Goal: Communication & Community: Participate in discussion

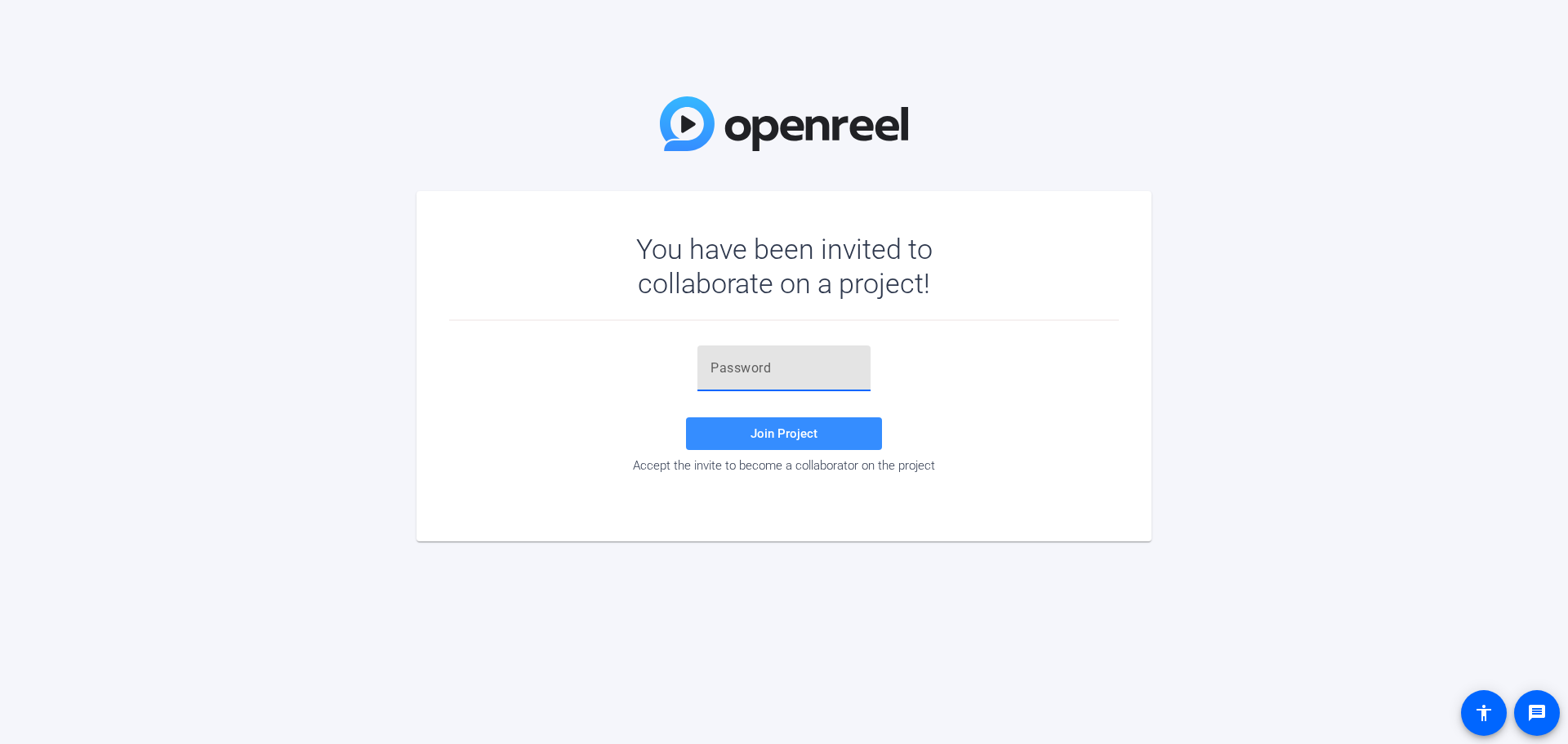
click at [769, 367] on input "text" at bounding box center [783, 368] width 147 height 20
paste input "k+P8XS"
type input "k+P8XS"
click at [769, 420] on span at bounding box center [784, 433] width 196 height 39
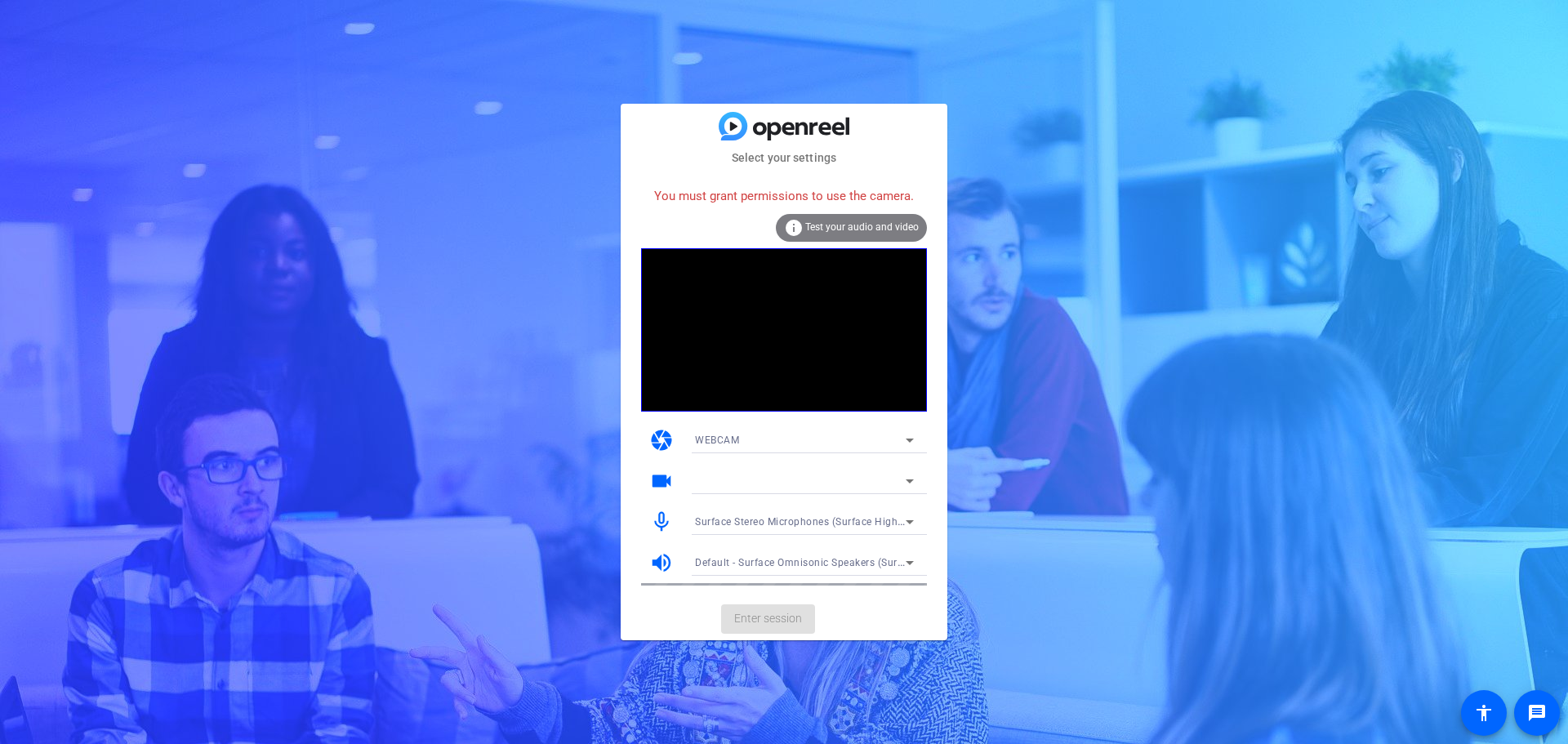
click at [751, 482] on div at bounding box center [800, 481] width 211 height 20
click at [751, 529] on div "Surface Stereo Microphones (Surface High Definition Audio)" at bounding box center [800, 522] width 211 height 21
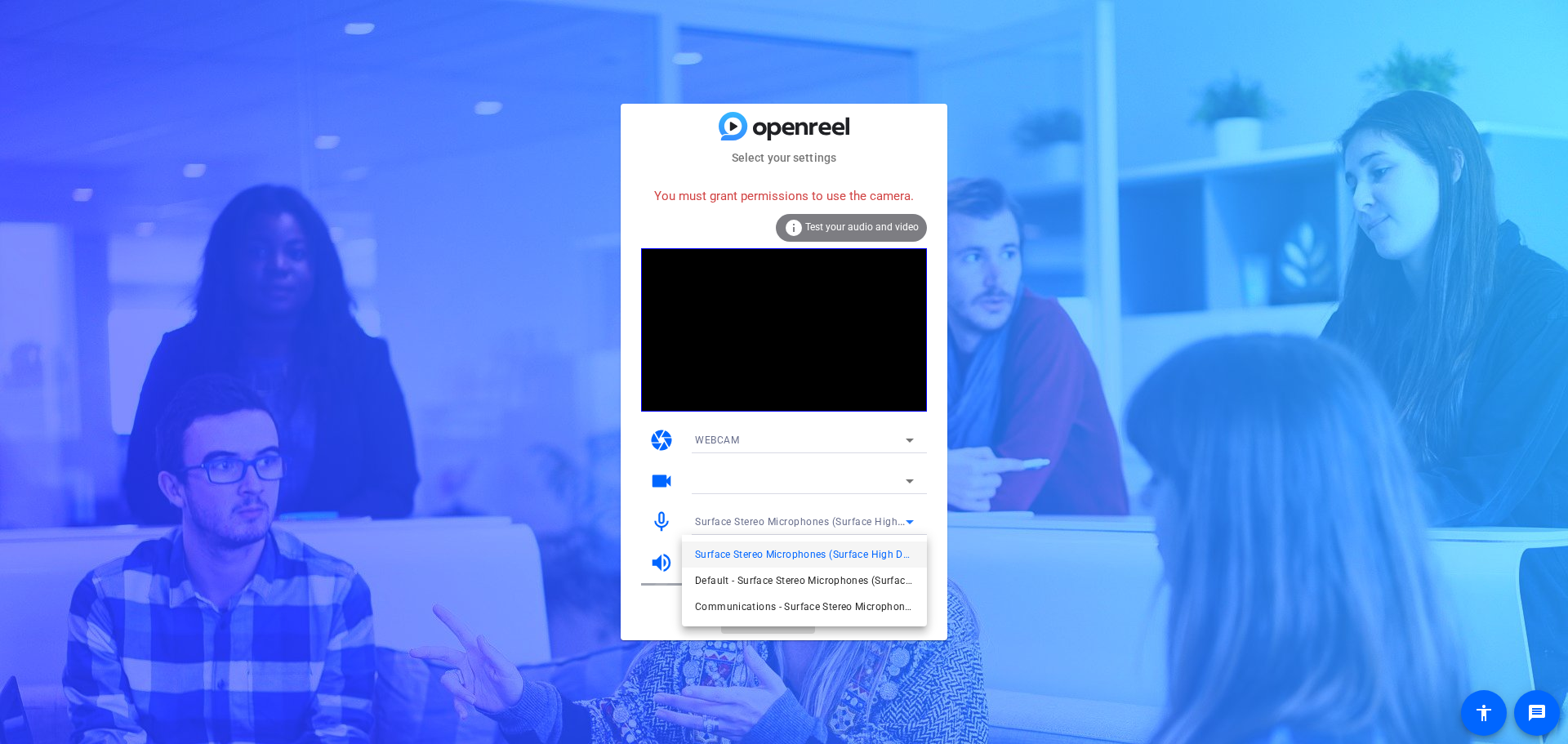
click at [774, 432] on div at bounding box center [784, 372] width 1568 height 744
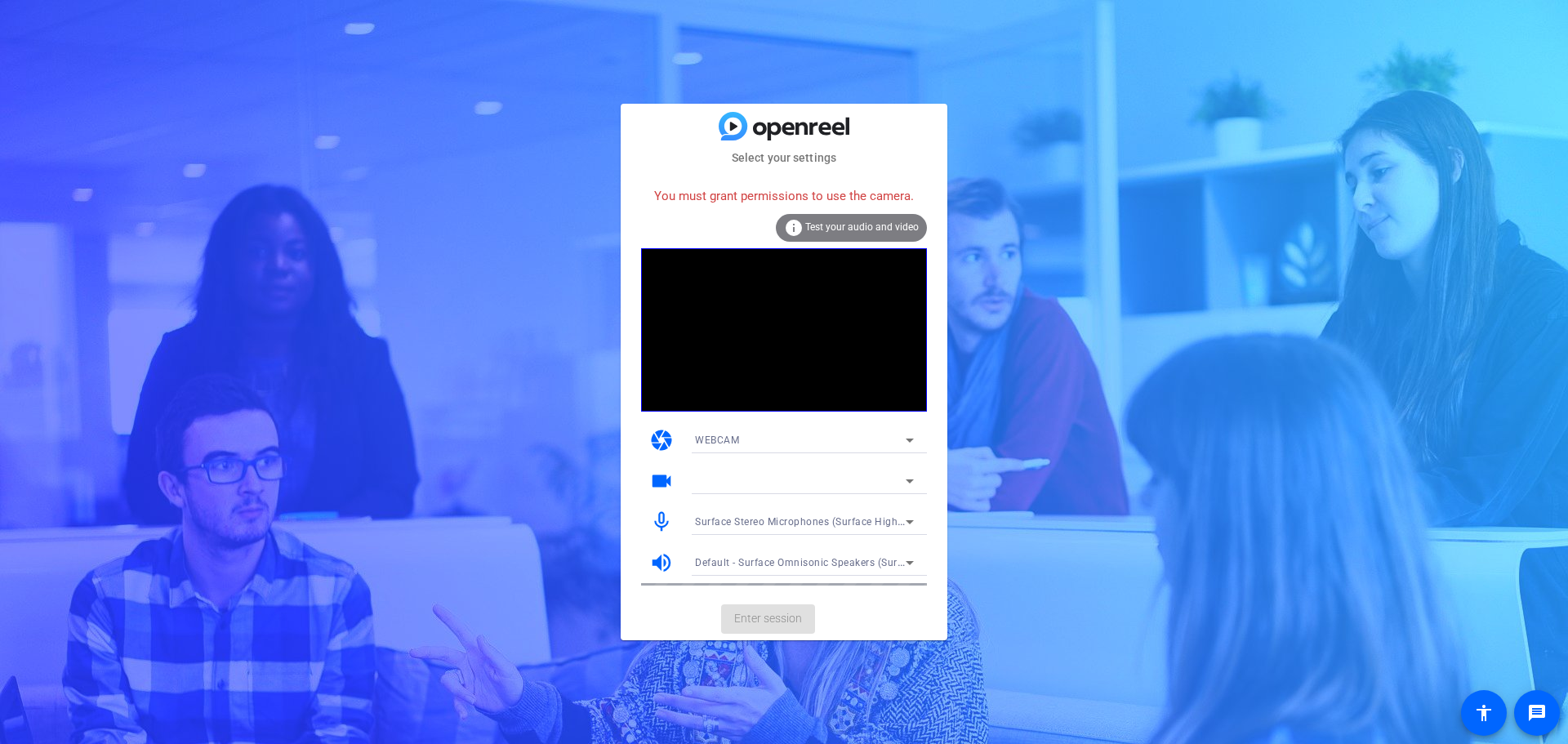
click at [816, 225] on span "Test your audio and video" at bounding box center [861, 227] width 114 height 11
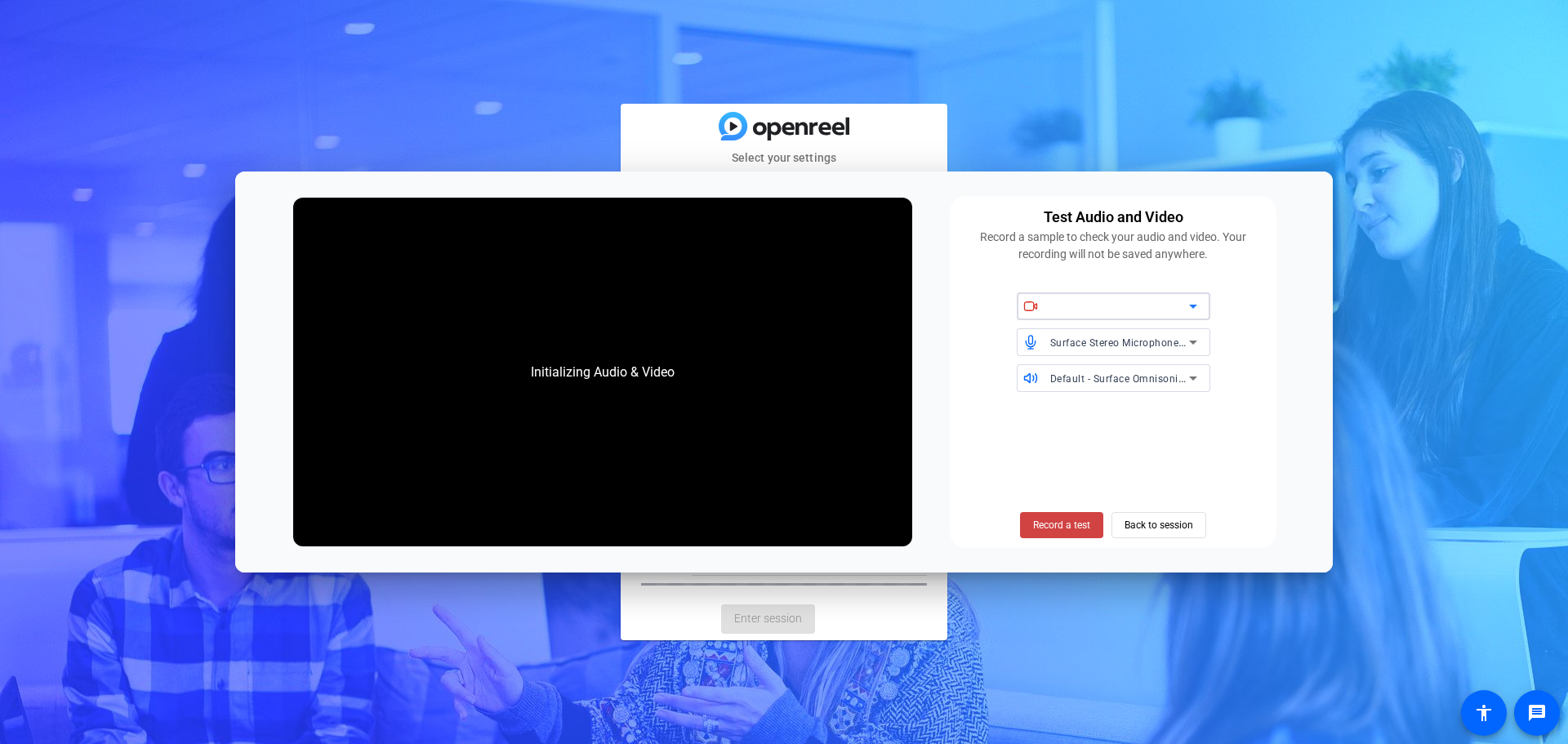
click at [1090, 302] on div at bounding box center [1119, 306] width 139 height 20
click at [1180, 307] on div at bounding box center [1119, 306] width 139 height 20
click at [1153, 524] on span "Back to session" at bounding box center [1158, 525] width 69 height 31
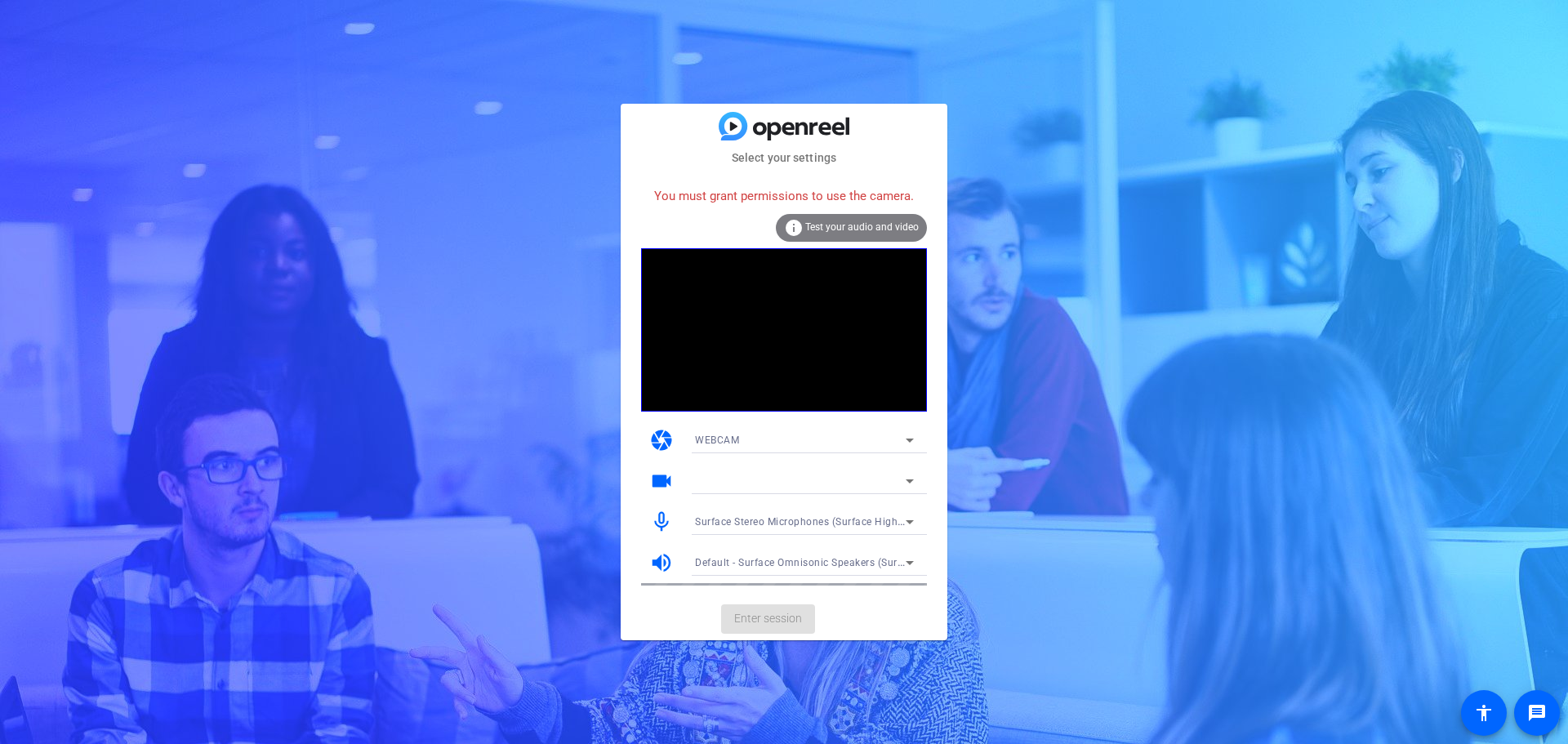
click at [791, 620] on mat-card-actions "Enter session" at bounding box center [784, 618] width 326 height 43
click at [742, 517] on span "Surface Stereo Microphones (Surface High Definition Audio)" at bounding box center [838, 520] width 287 height 13
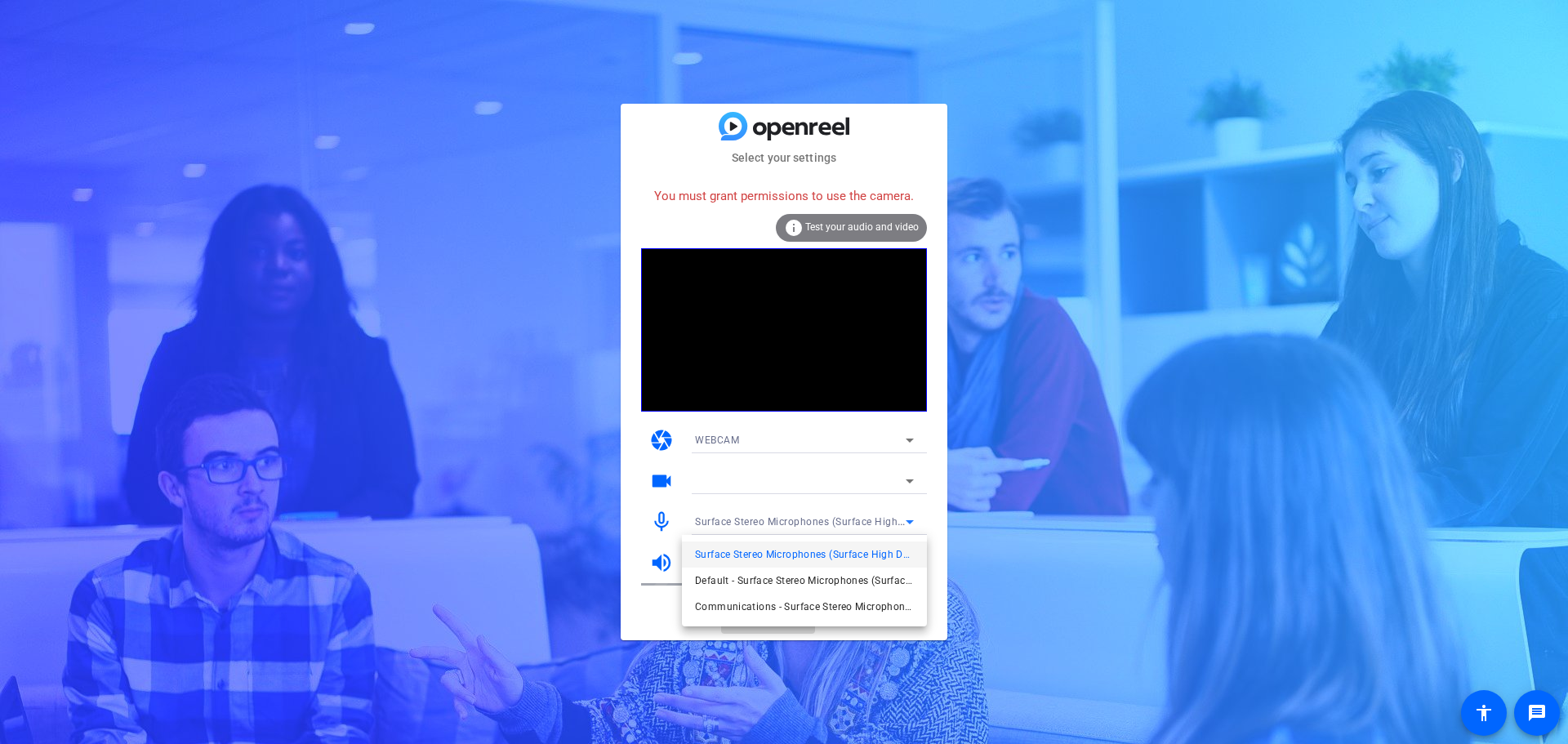
click at [799, 530] on div at bounding box center [784, 372] width 1568 height 744
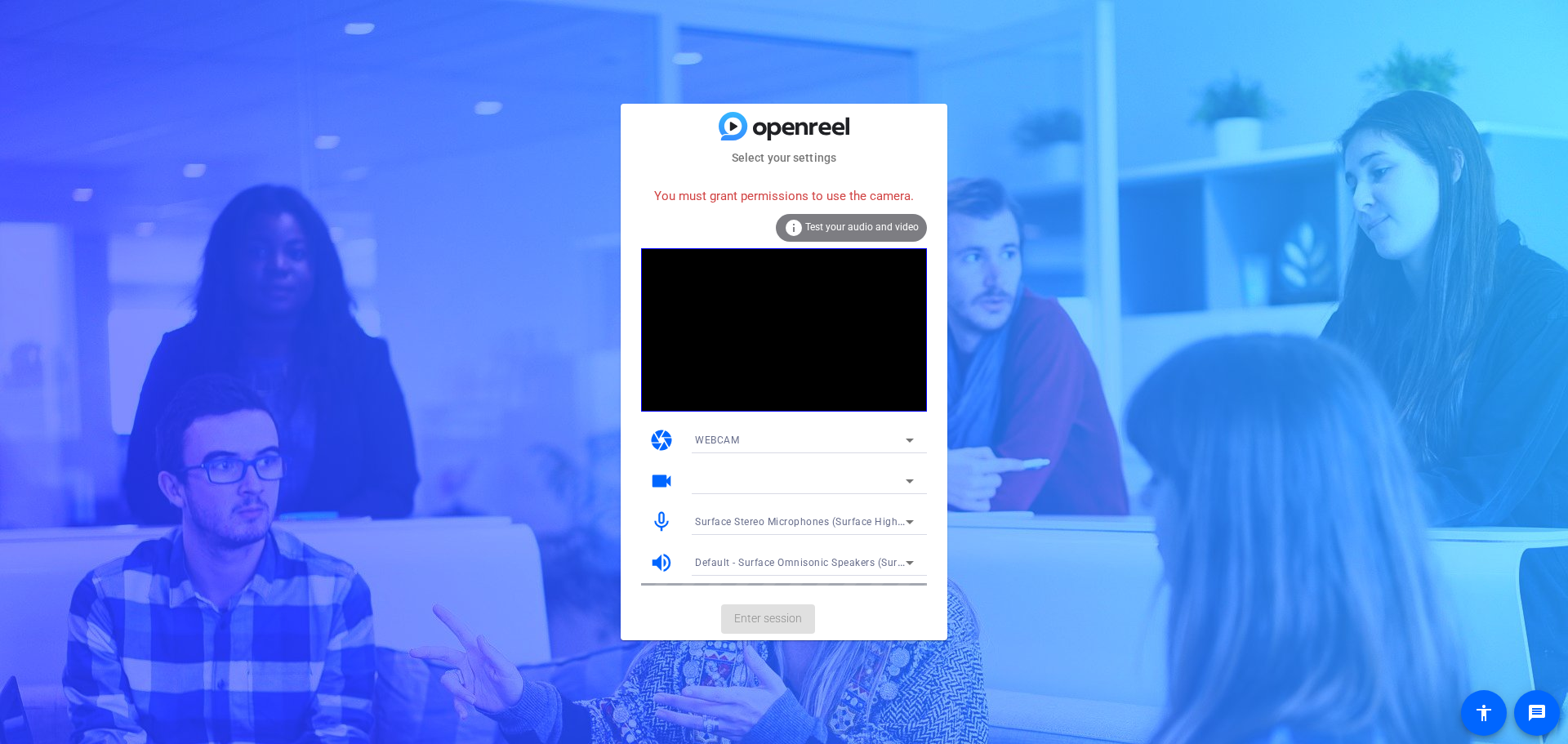
click at [748, 451] on div "WEBCAM" at bounding box center [804, 440] width 219 height 26
click at [734, 491] on span "DESKTOP" at bounding box center [717, 498] width 46 height 20
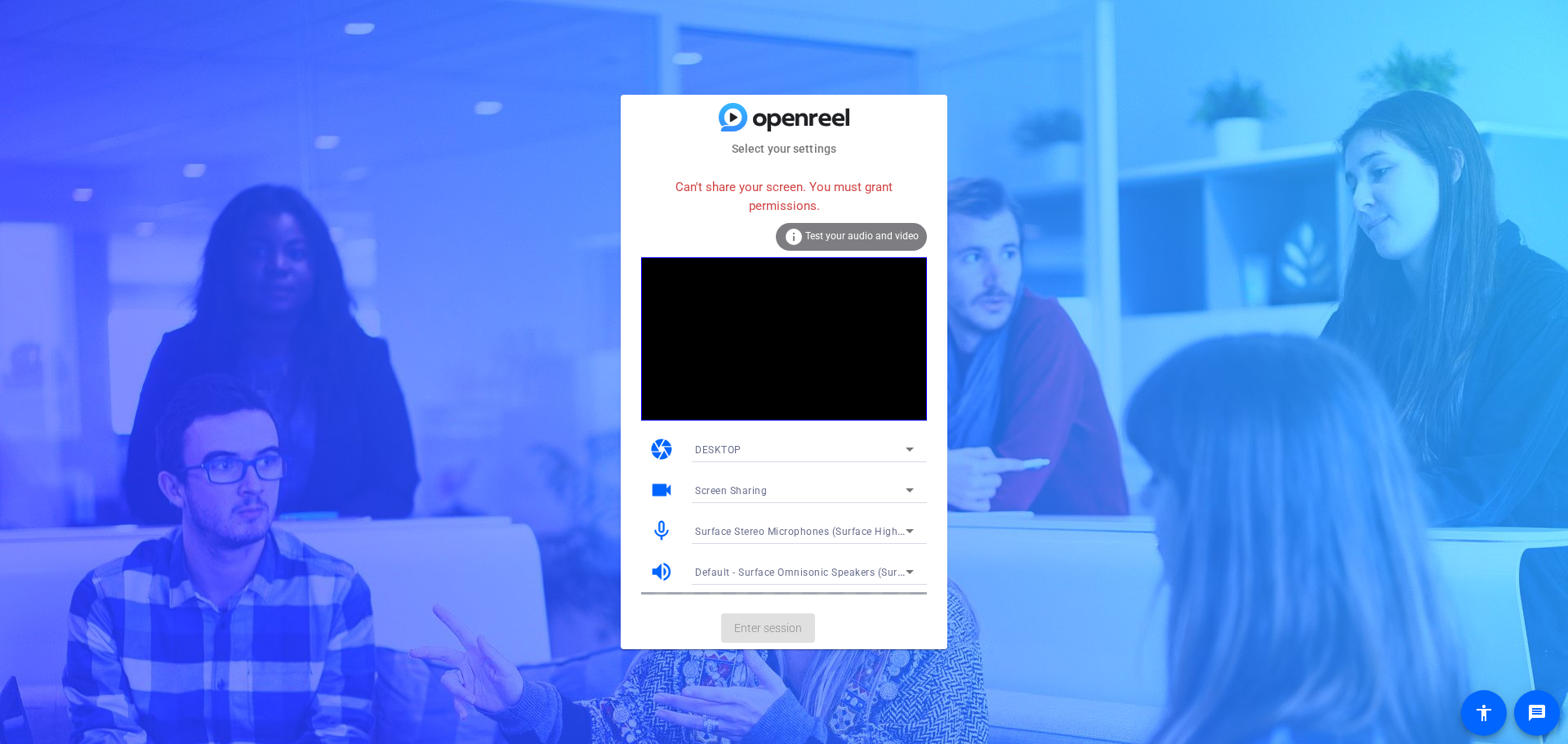
click at [815, 243] on div "info Test your audio and video" at bounding box center [851, 237] width 151 height 28
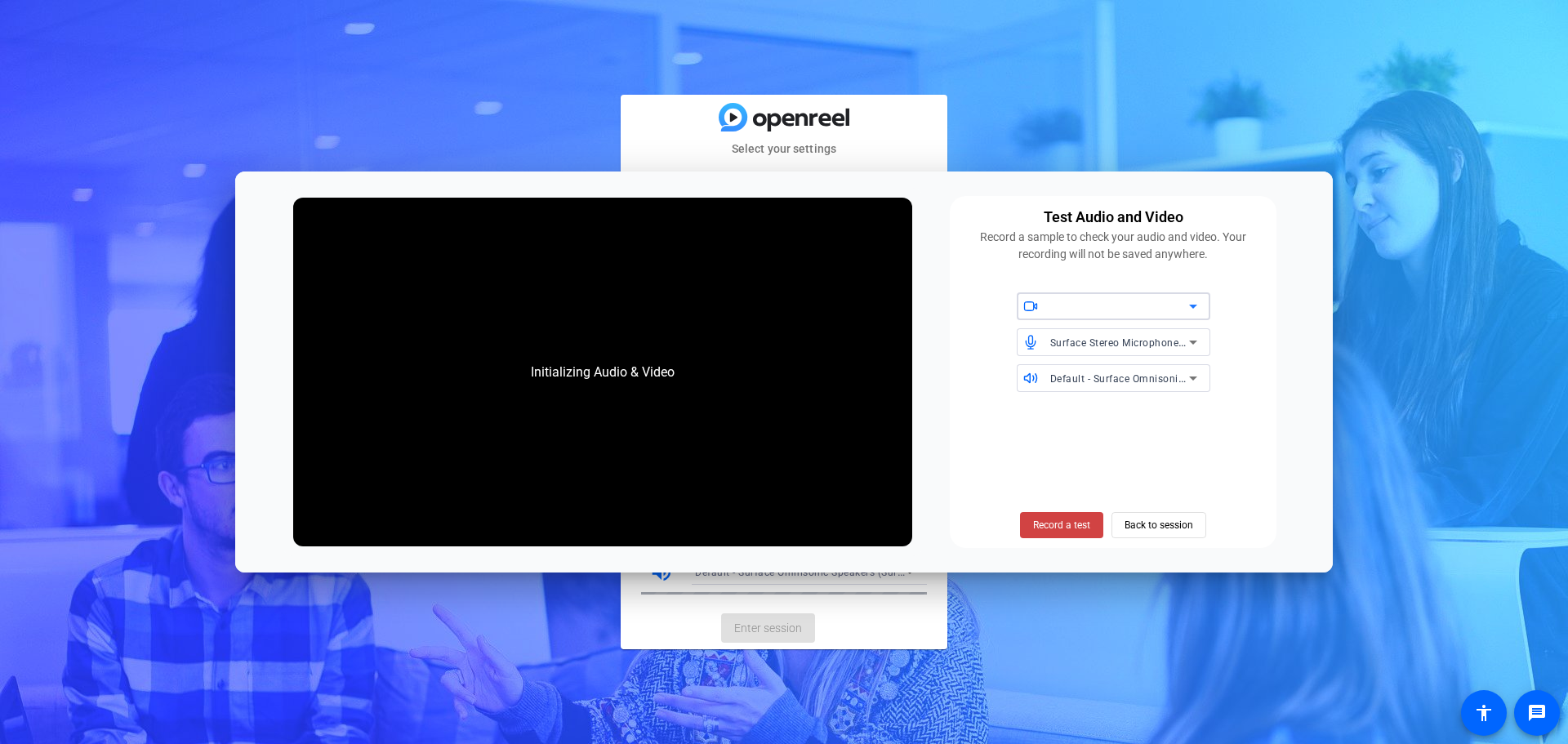
click at [1306, 35] on div "Select your settings Can't share your screen. You must grant permissions. info …" at bounding box center [784, 372] width 1568 height 744
click at [1134, 519] on span "Back to session" at bounding box center [1158, 525] width 69 height 31
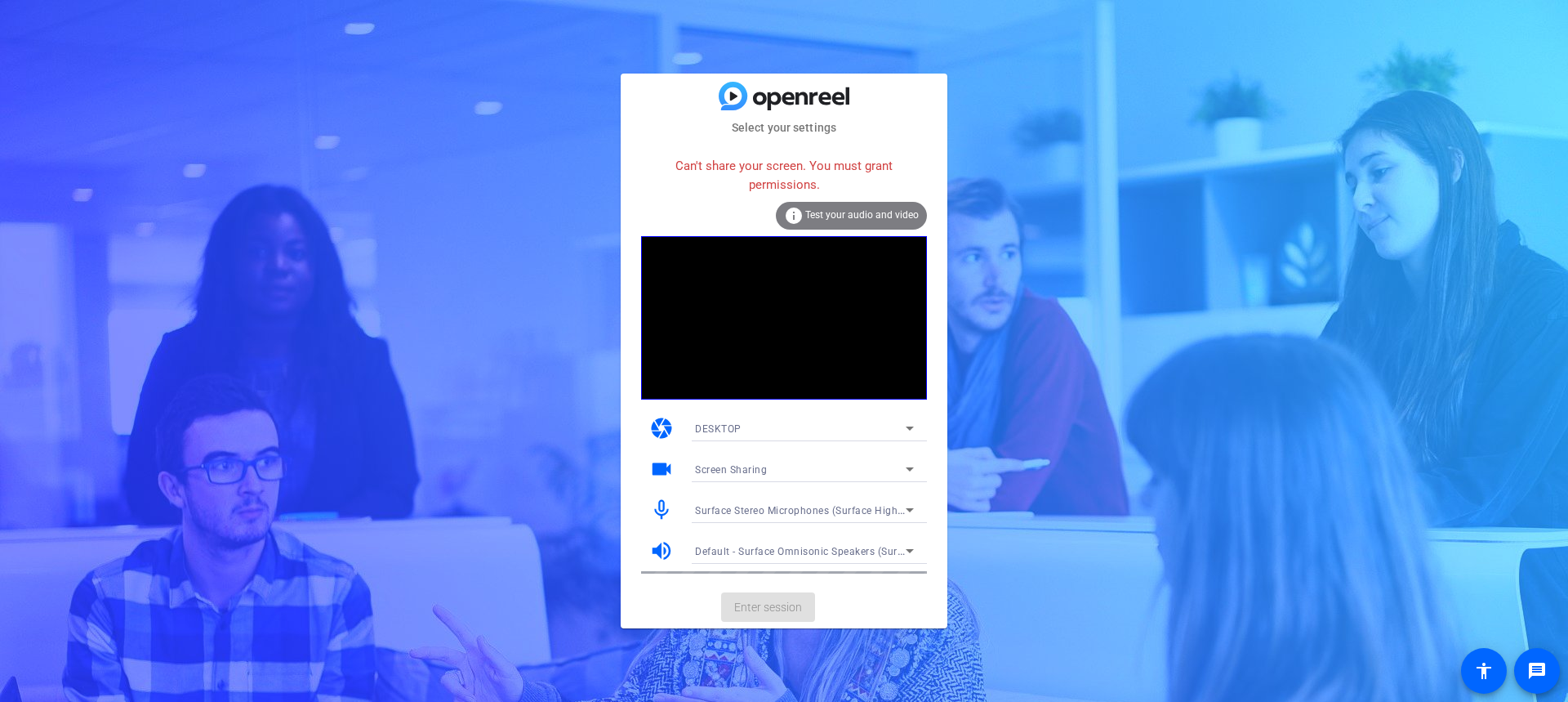
click at [867, 431] on div "DESKTOP" at bounding box center [800, 429] width 211 height 21
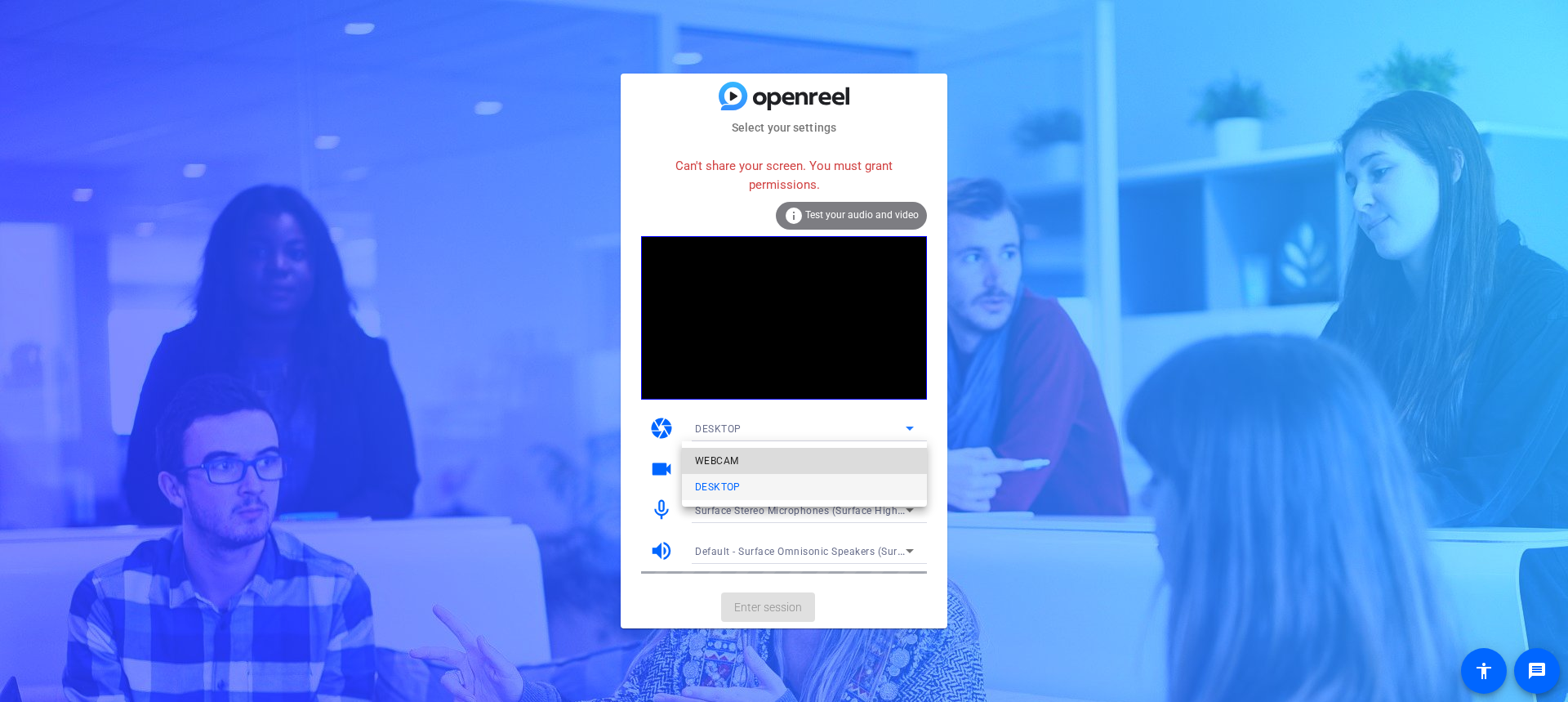
drag, startPoint x: 768, startPoint y: 458, endPoint x: 802, endPoint y: 461, distance: 34.1
click at [768, 459] on mat-option "WEBCAM" at bounding box center [804, 460] width 245 height 26
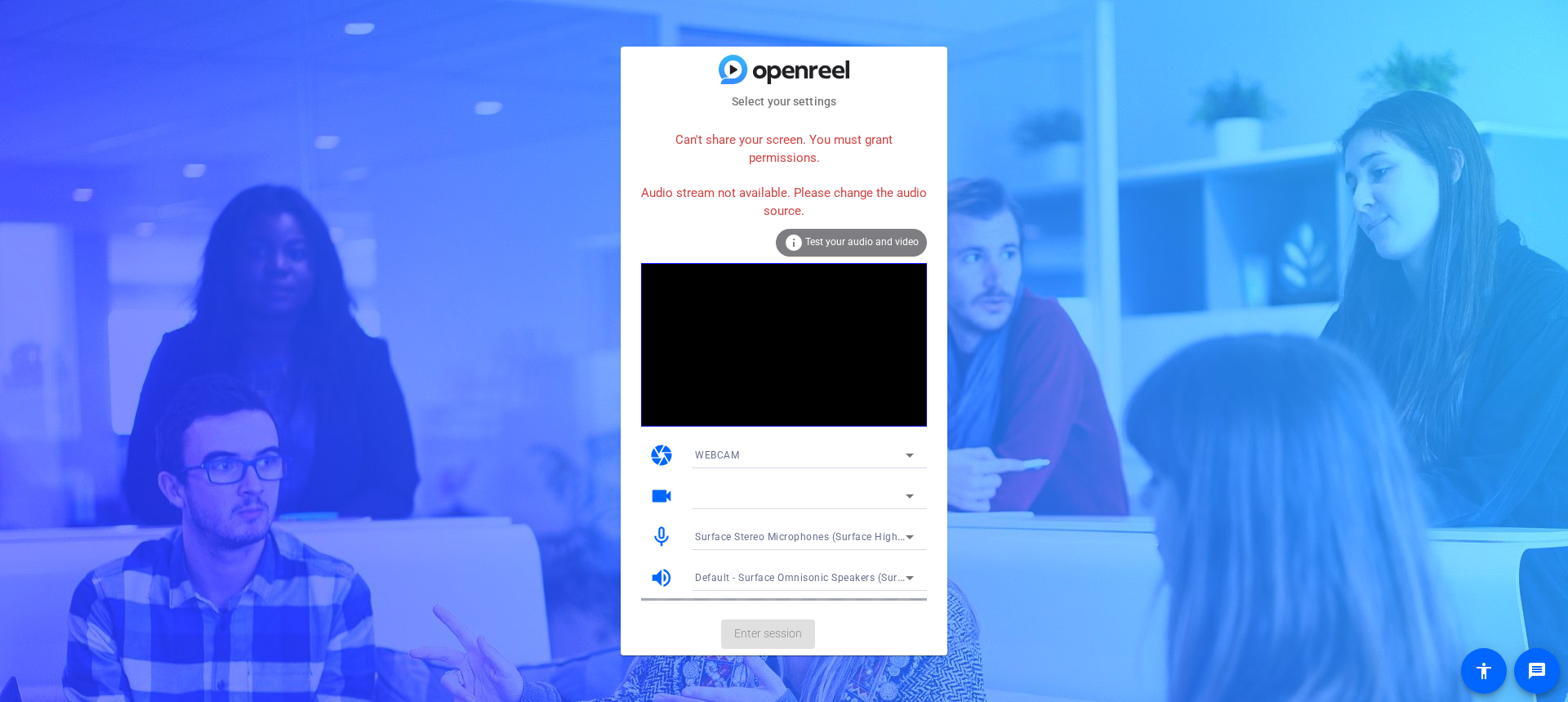
click at [436, 178] on div "Select your settings Can't share your screen. You must grant permissions. Audio…" at bounding box center [784, 351] width 1568 height 702
click at [754, 499] on div at bounding box center [800, 496] width 211 height 20
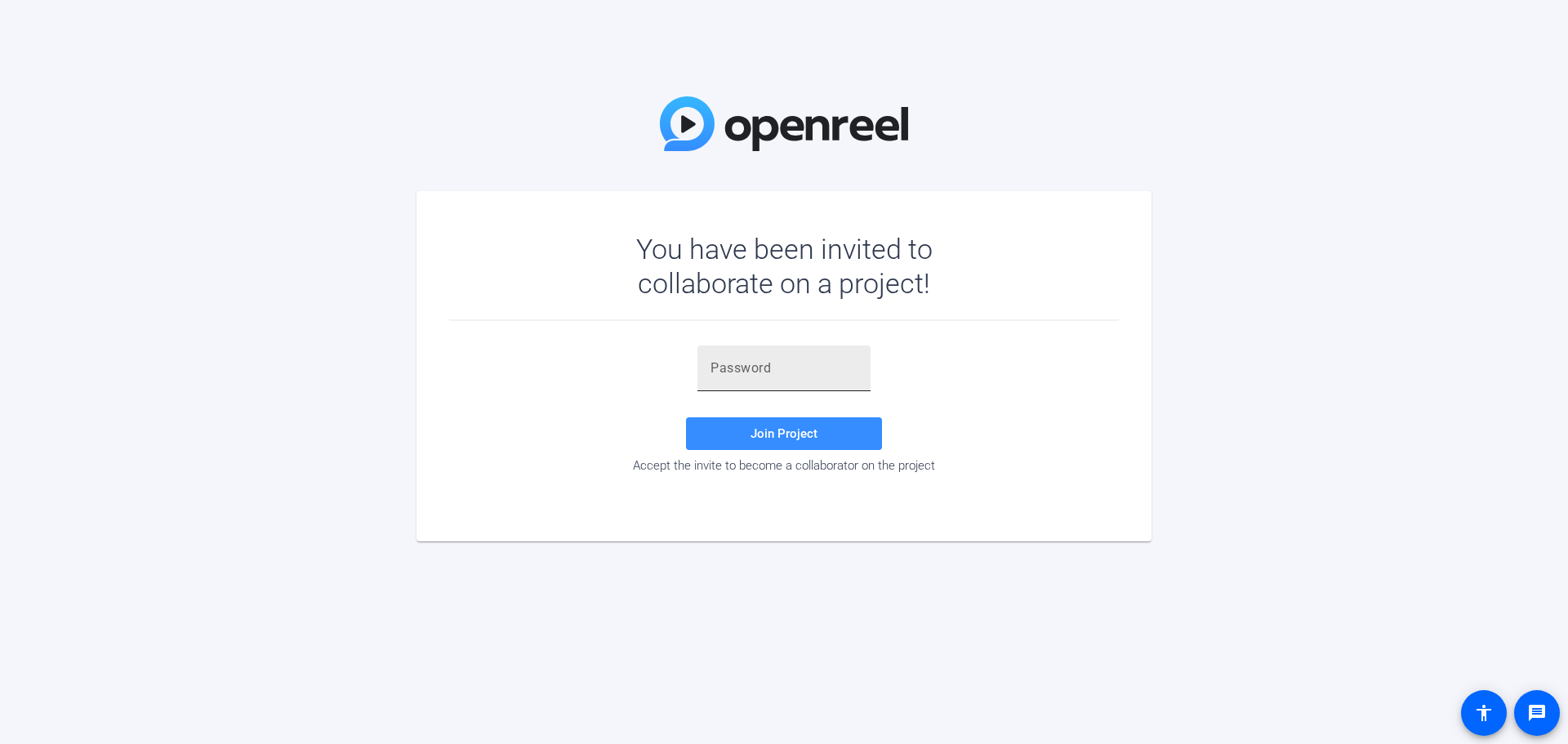
click at [775, 374] on input "text" at bounding box center [783, 368] width 147 height 20
paste input "k+P8XS"
type input "k+P8XS"
click at [755, 434] on span "Join Project" at bounding box center [783, 433] width 67 height 15
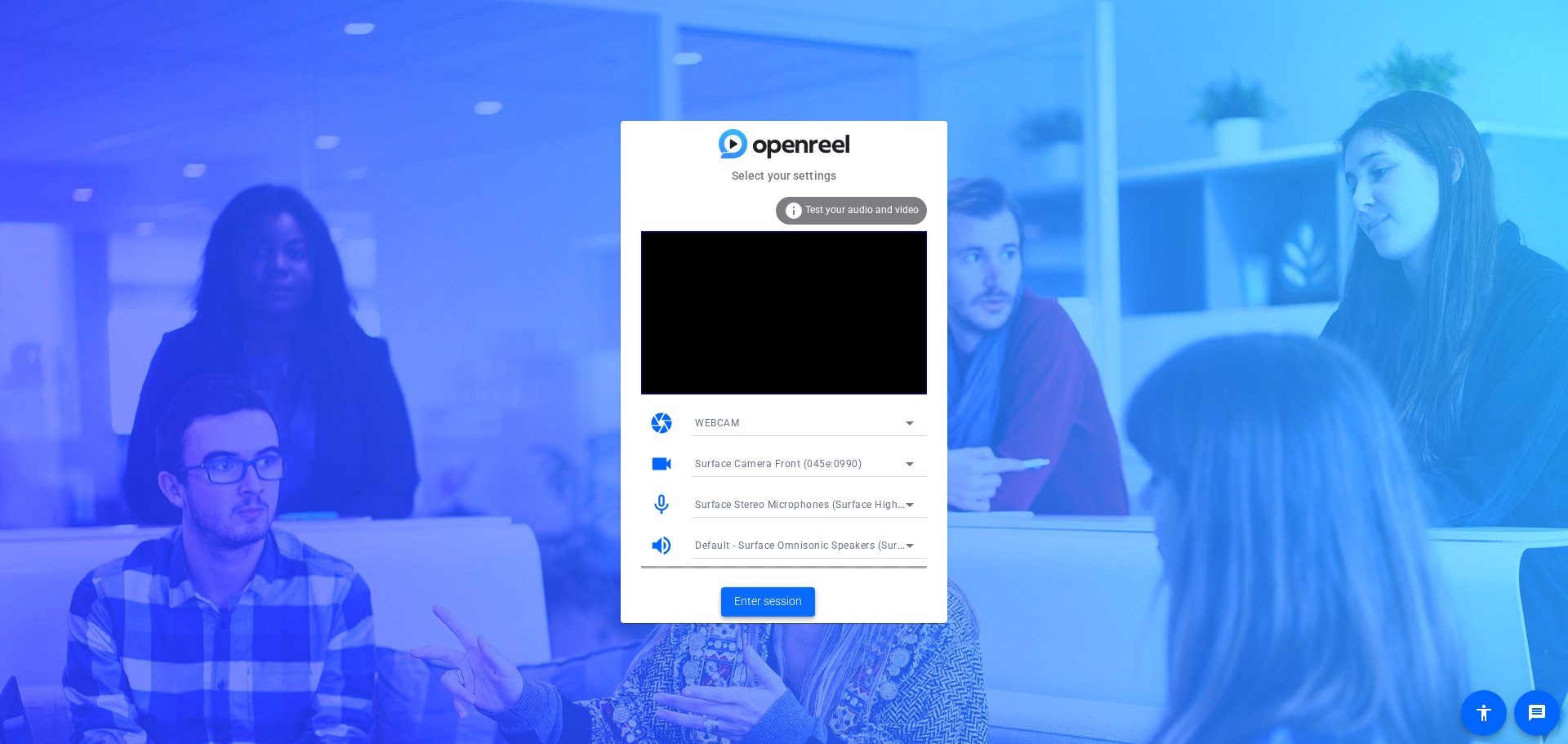
click at [754, 599] on span "Enter session" at bounding box center [768, 602] width 68 height 17
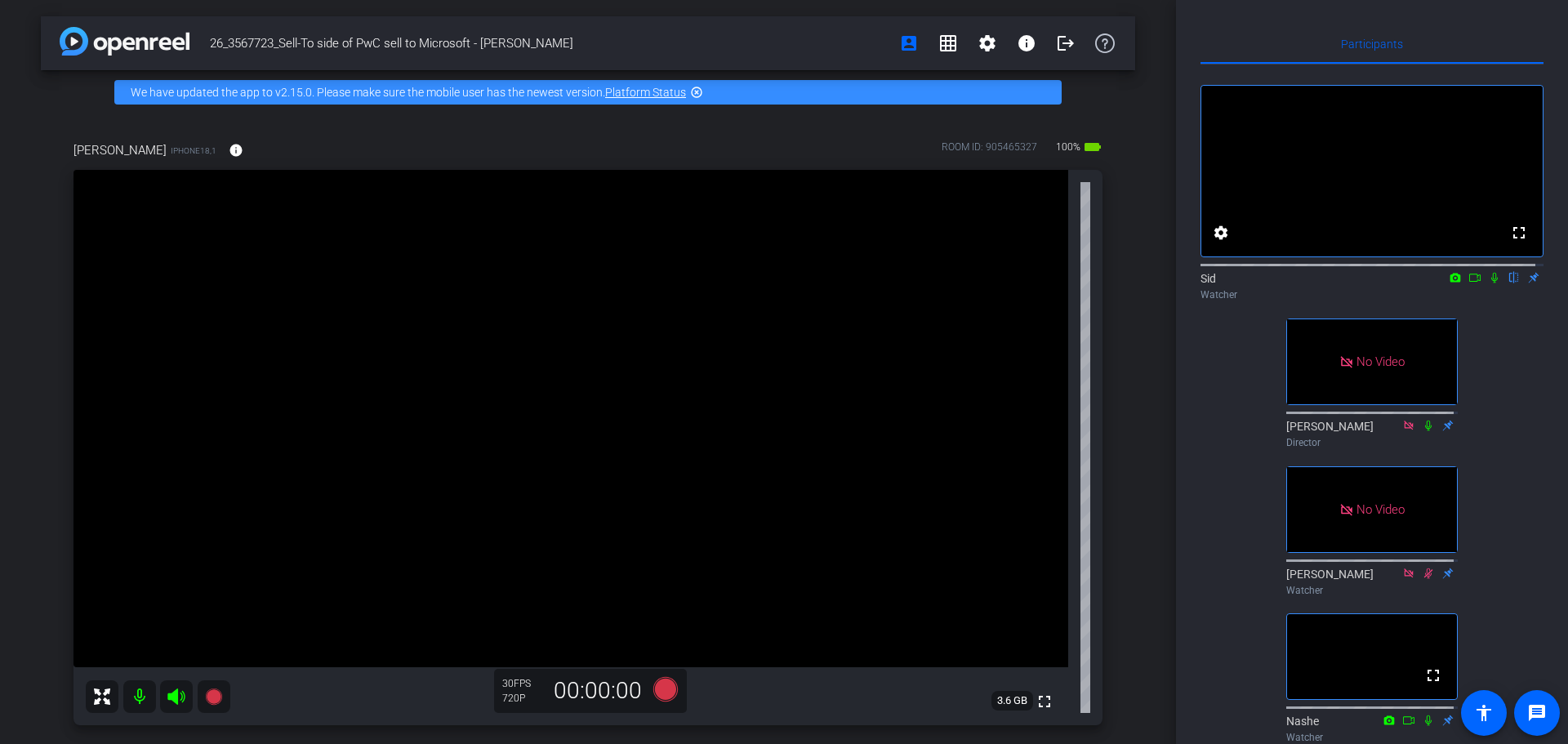
click at [1461, 212] on video at bounding box center [1371, 171] width 341 height 171
click at [1488, 283] on icon at bounding box center [1494, 277] width 13 height 11
click at [1448, 283] on icon at bounding box center [1454, 277] width 13 height 11
click at [1462, 295] on div at bounding box center [784, 372] width 1568 height 744
click at [1472, 281] on icon at bounding box center [1474, 277] width 11 height 8
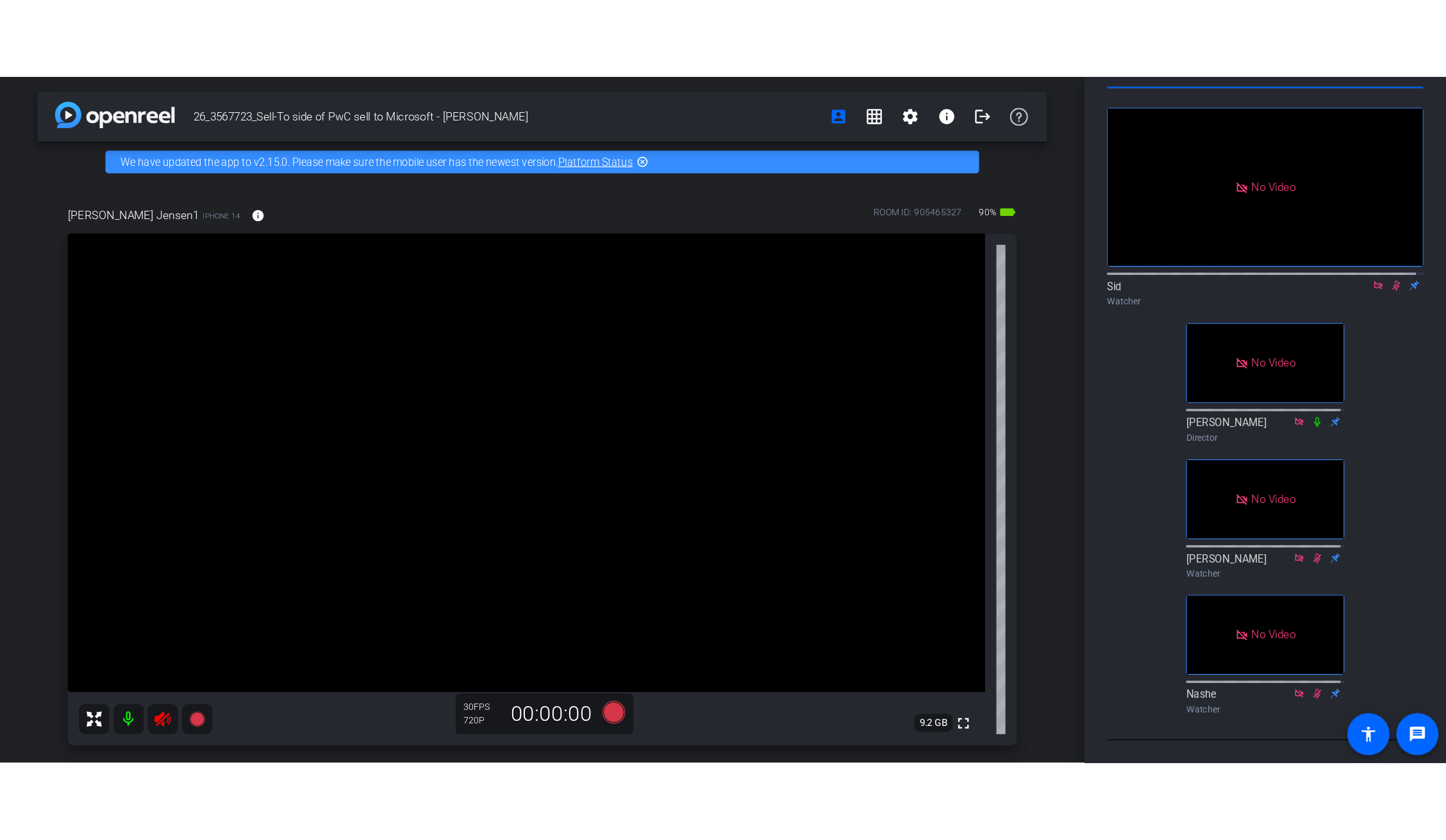
scroll to position [119, 0]
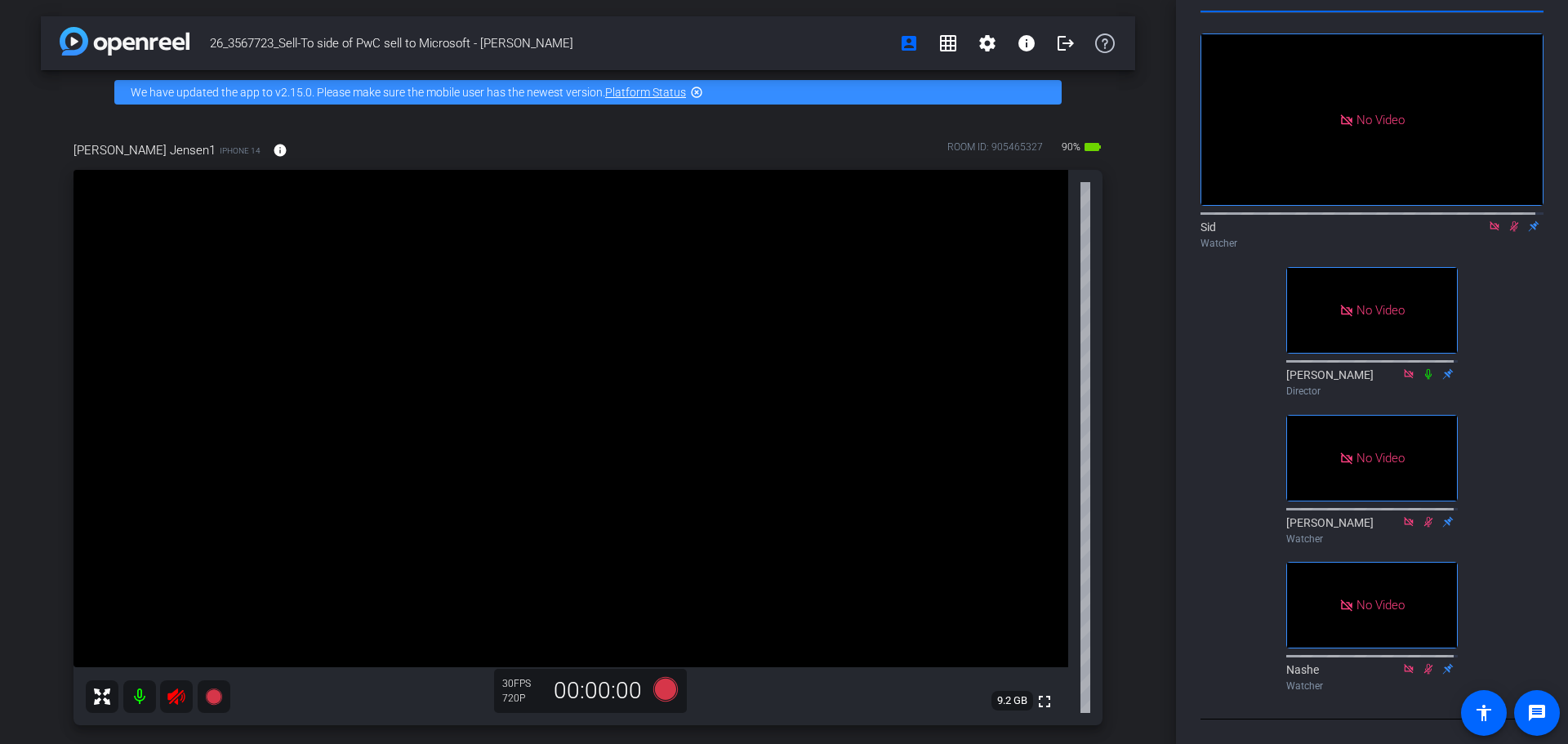
click at [1521, 219] on div "Sid Watcher" at bounding box center [1371, 234] width 343 height 32
click at [1522, 219] on div "Sid Watcher" at bounding box center [1371, 234] width 343 height 32
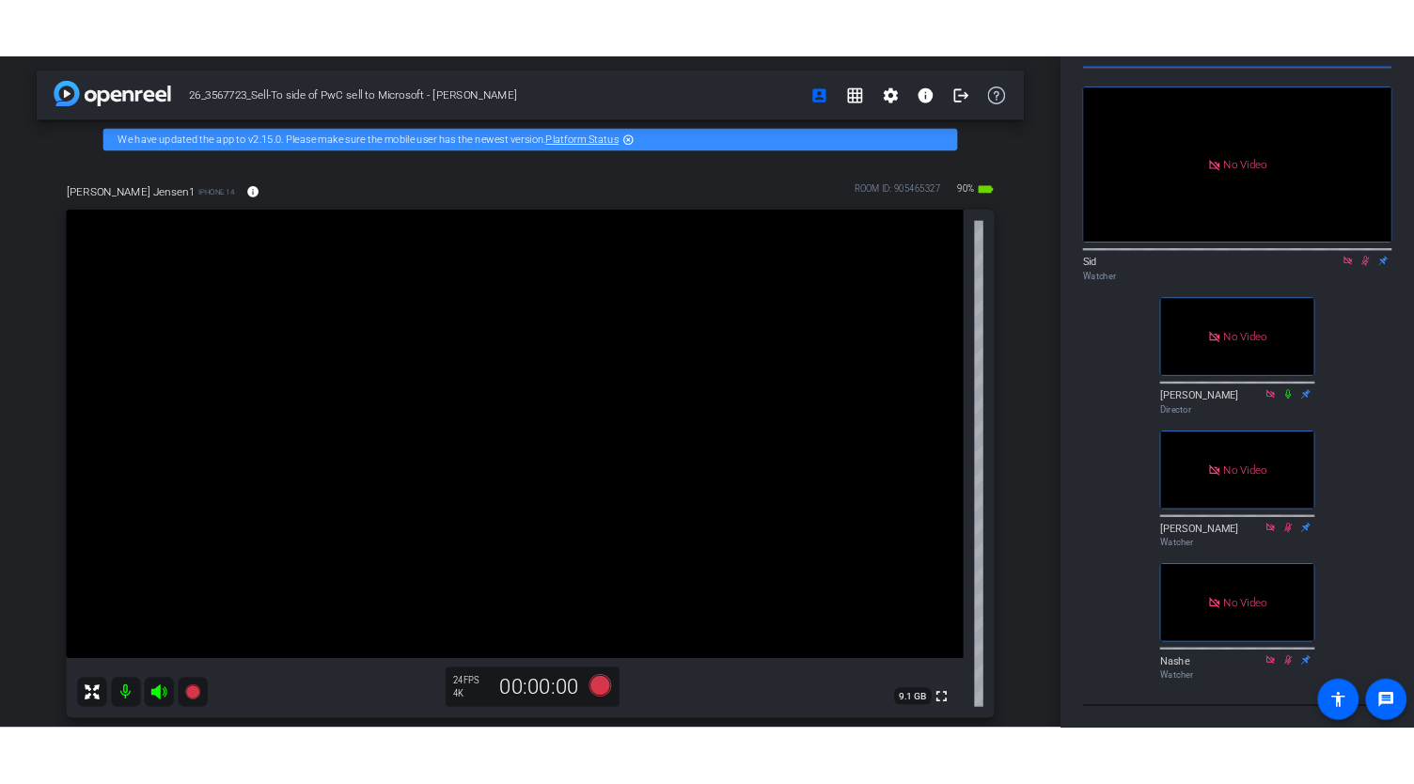
scroll to position [0, 0]
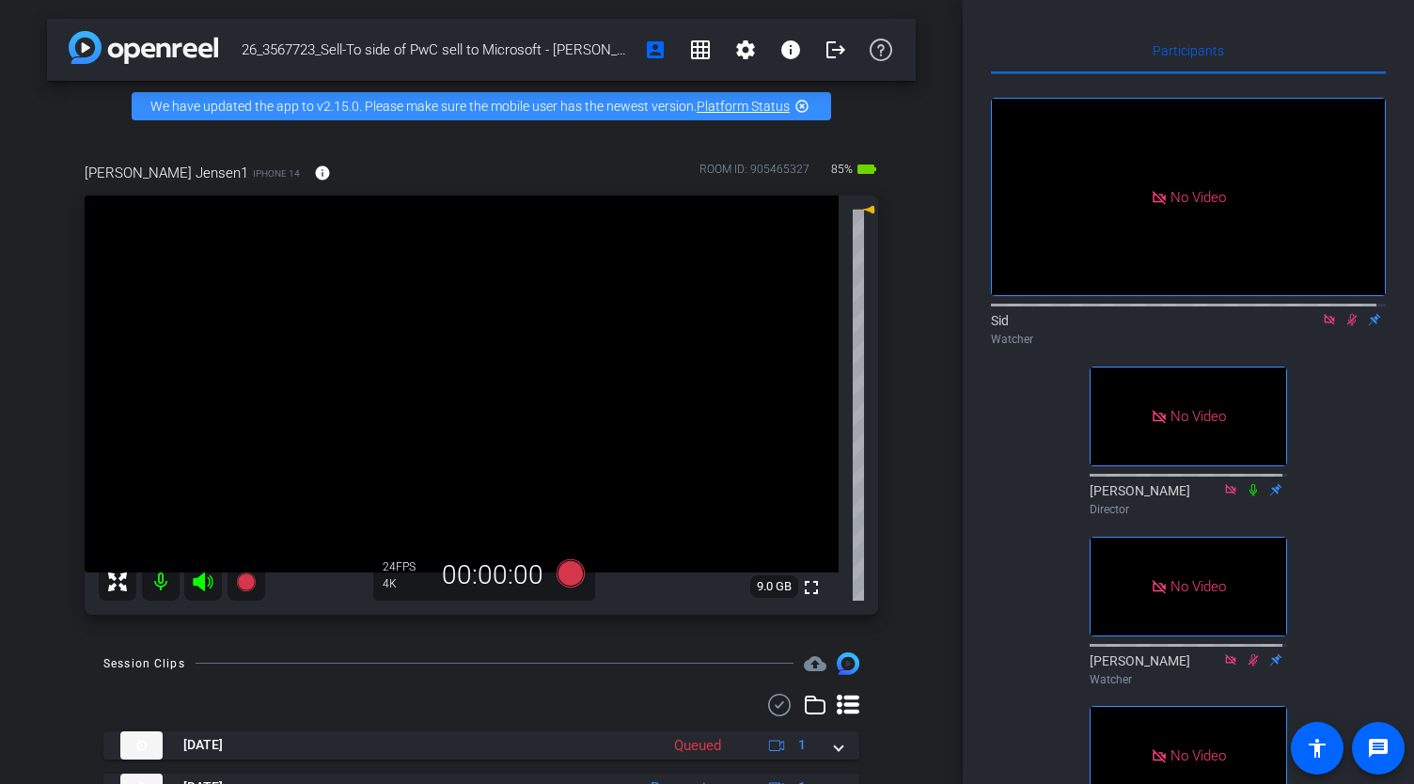
drag, startPoint x: 861, startPoint y: 344, endPoint x: 859, endPoint y: 209, distance: 135.4
click at [859, 209] on div "Desiree Jensen1 iPhone 14 info ROOM ID: 905465327 85% battery_std fullscreen 9.…" at bounding box center [482, 382] width 794 height 465
drag, startPoint x: 861, startPoint y: 221, endPoint x: 864, endPoint y: 672, distance: 451.4
click at [864, 672] on div "26_3567723_Sell-To side of PwC sell to Microsoft - Eric account_box grid_on set…" at bounding box center [481, 392] width 963 height 784
drag, startPoint x: 863, startPoint y: 617, endPoint x: 882, endPoint y: 208, distance: 409.5
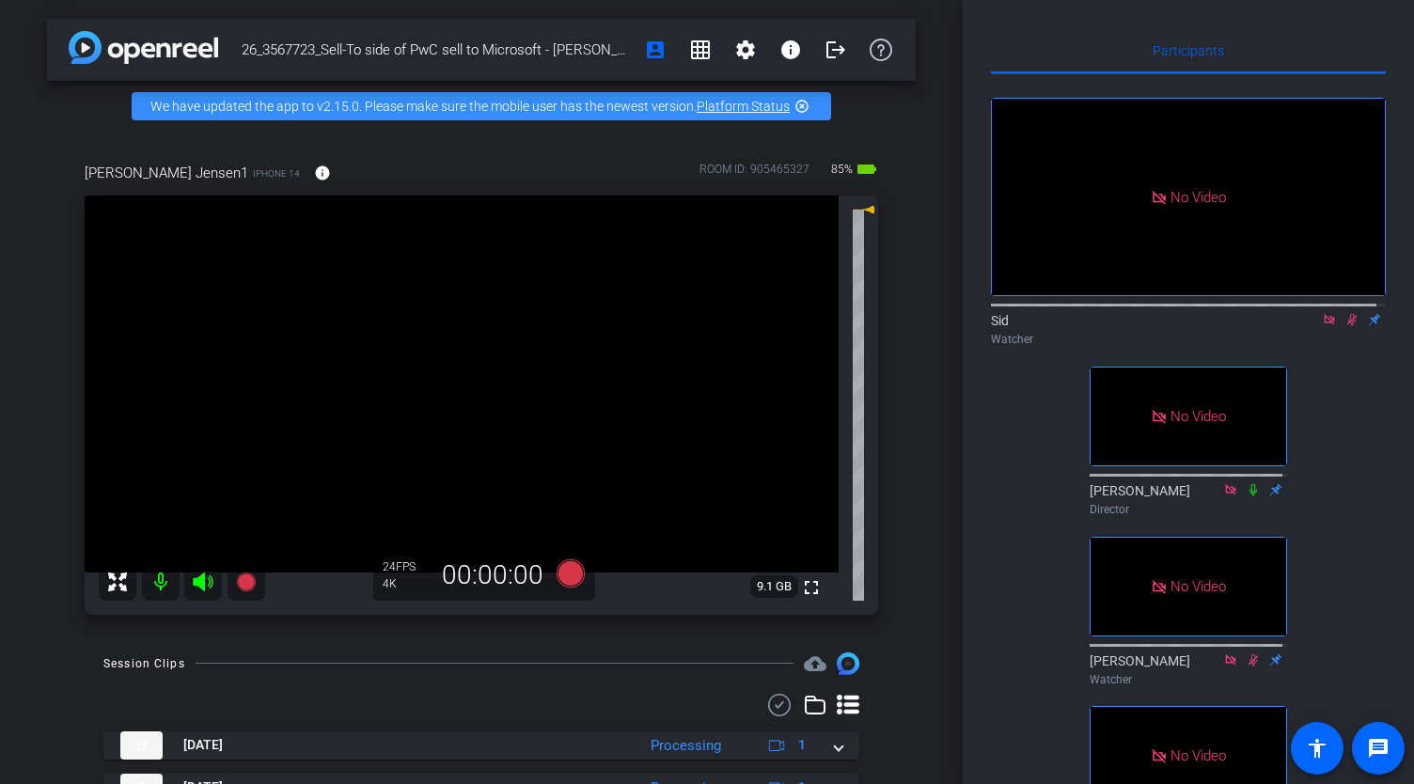
click at [882, 208] on div "Desiree Jensen1 iPhone 14 info ROOM ID: 905465327 85% battery_std fullscreen 9.…" at bounding box center [481, 383] width 869 height 502
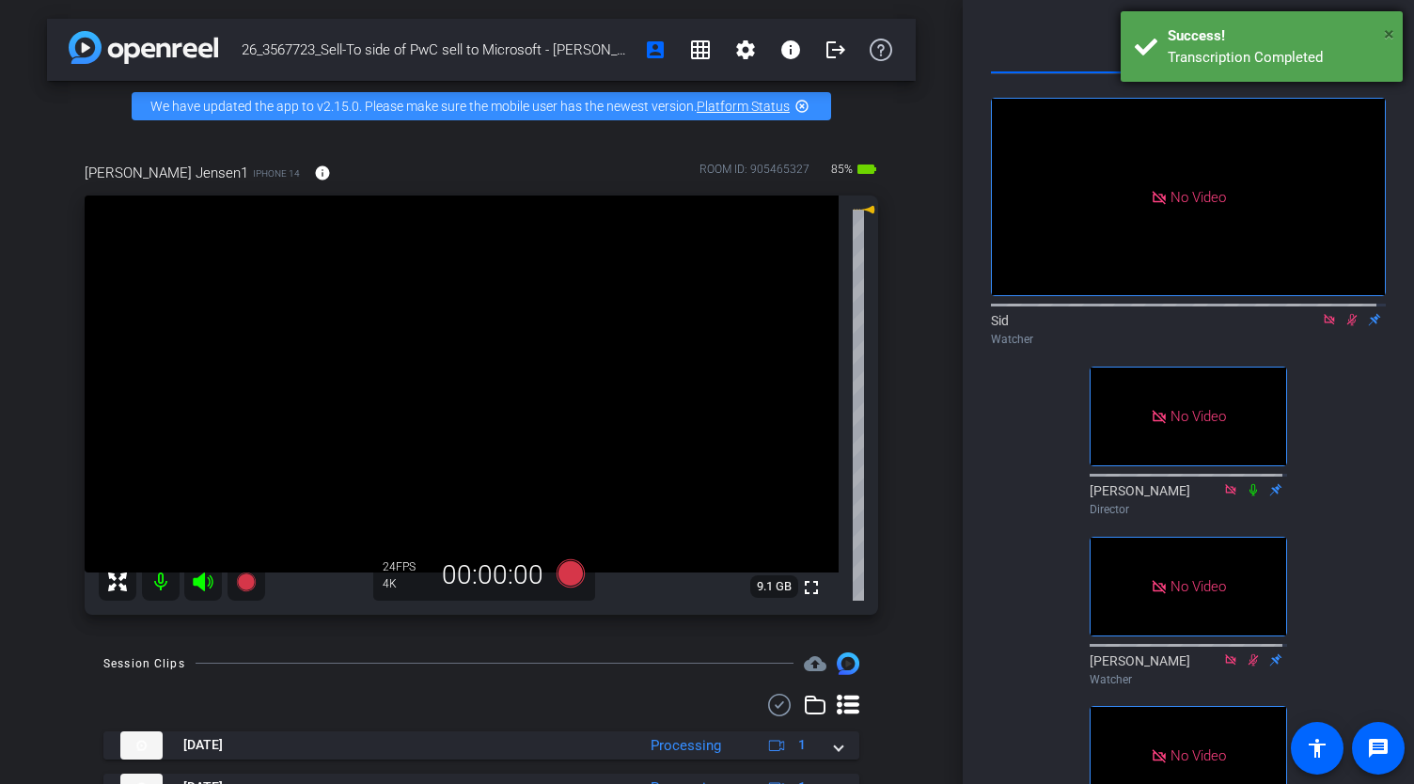
click at [1392, 37] on span "×" at bounding box center [1389, 34] width 10 height 23
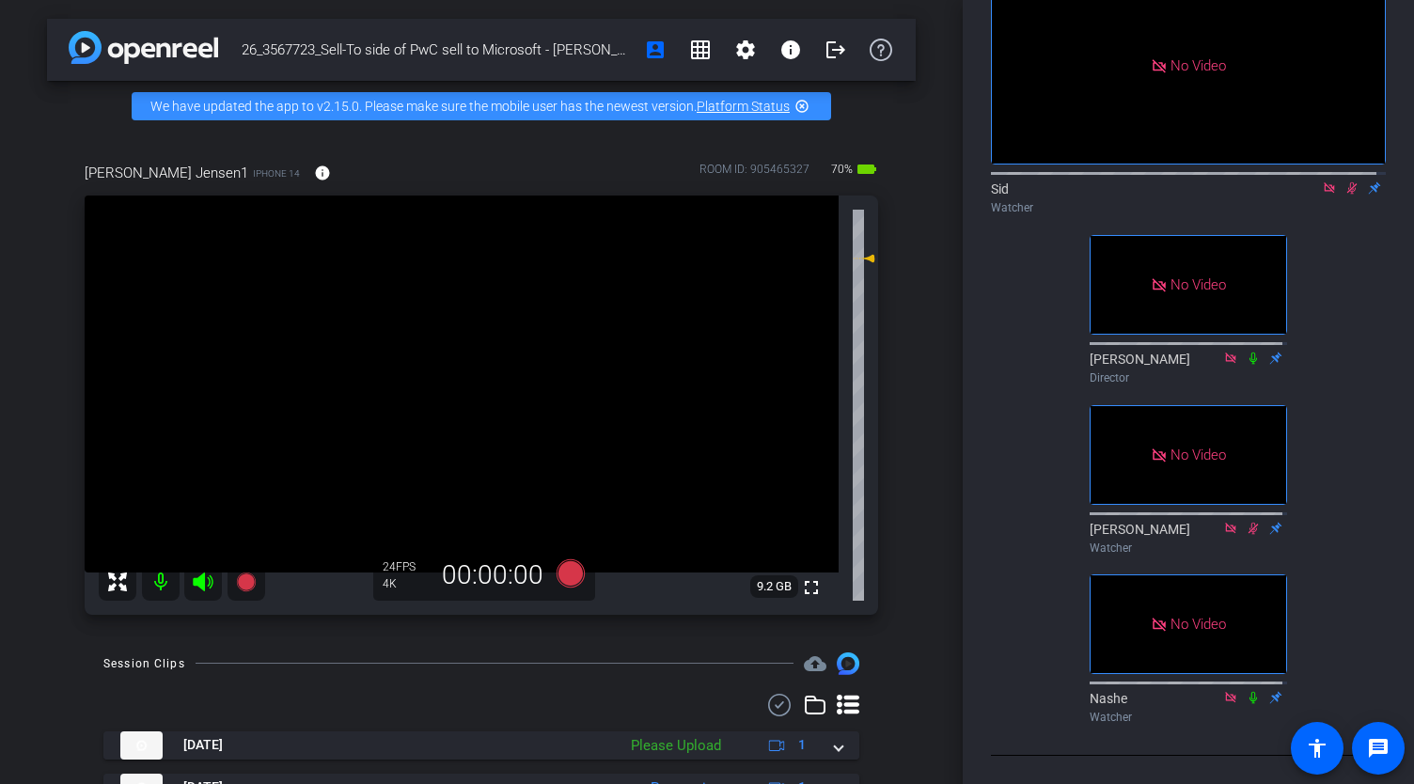
click at [387, 272] on video at bounding box center [462, 384] width 754 height 377
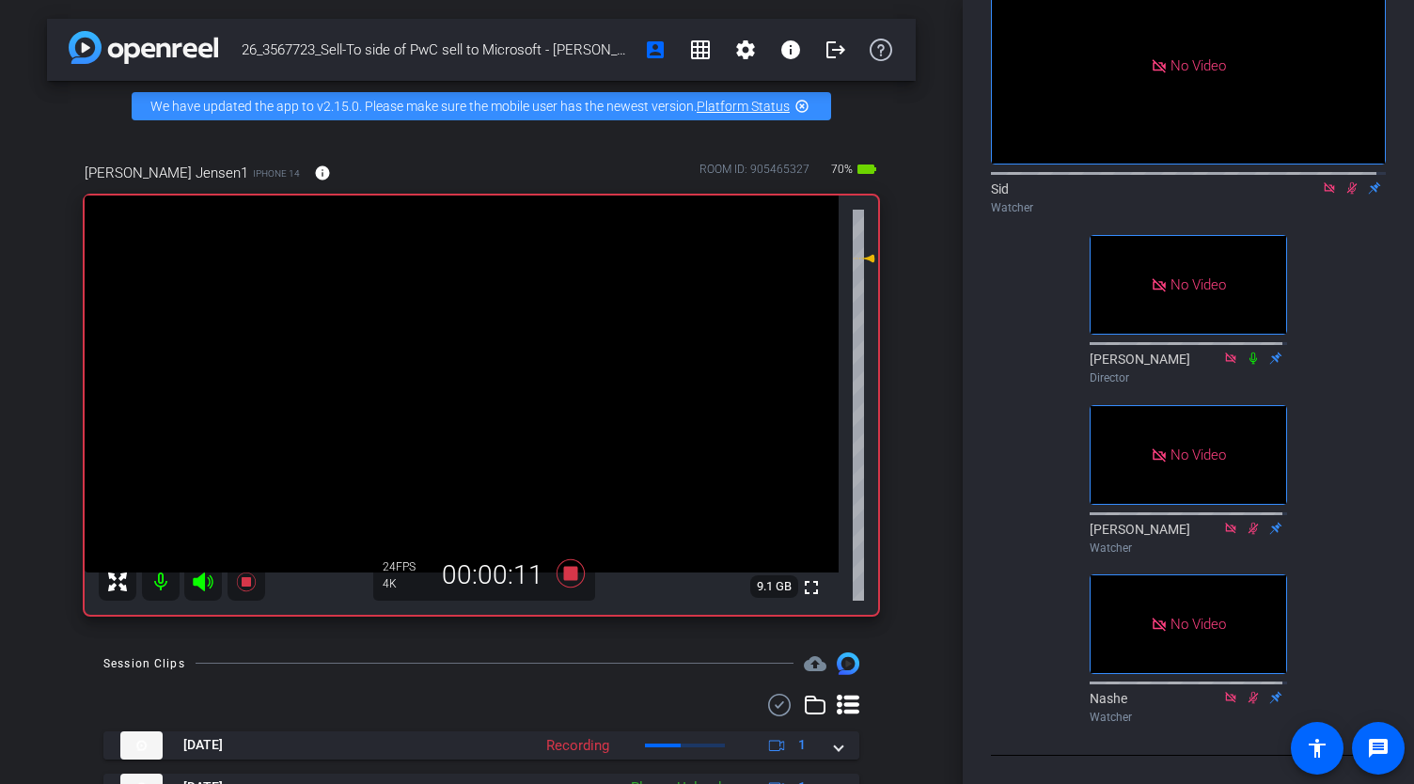
scroll to position [149, 0]
click at [1348, 189] on icon at bounding box center [1353, 188] width 10 height 12
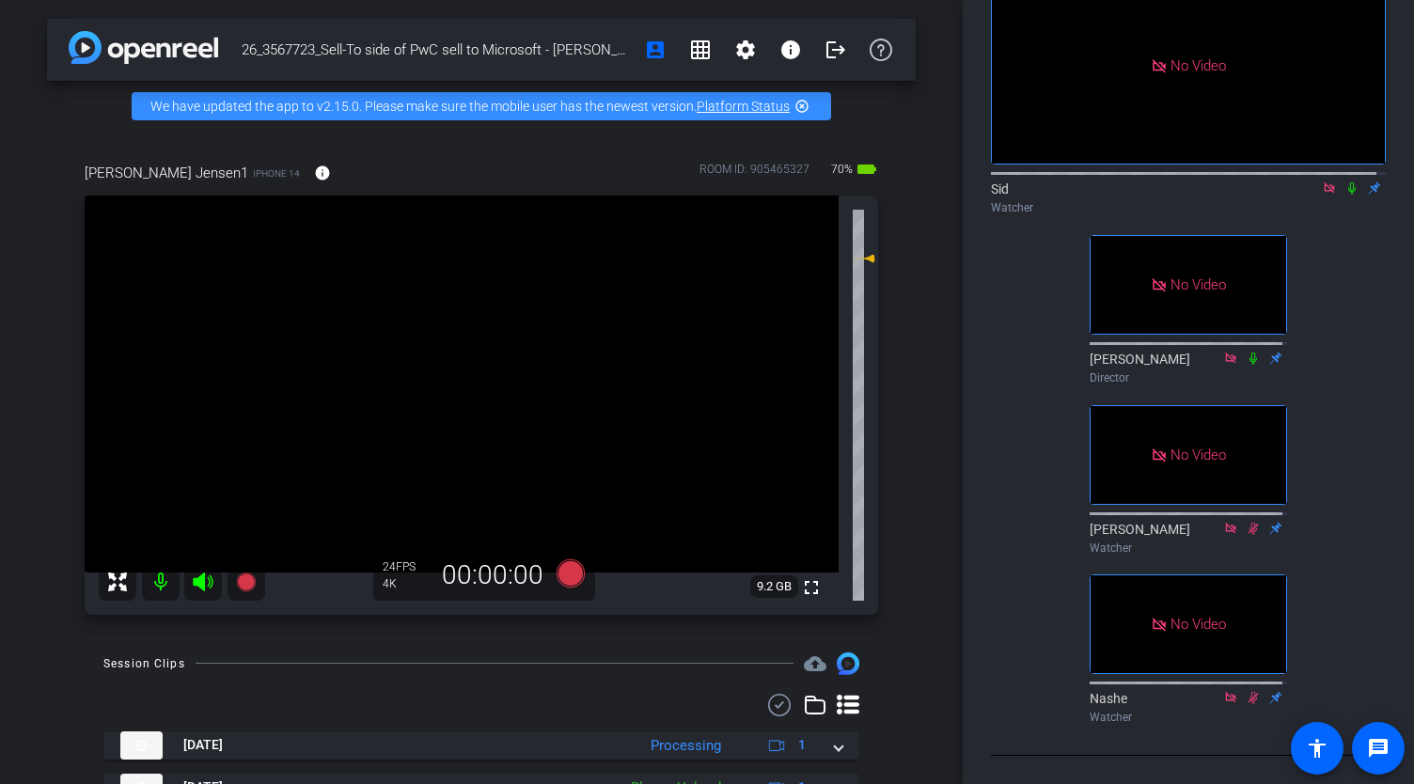
click at [1345, 185] on icon at bounding box center [1352, 188] width 15 height 13
click at [1348, 188] on icon at bounding box center [1352, 188] width 15 height 13
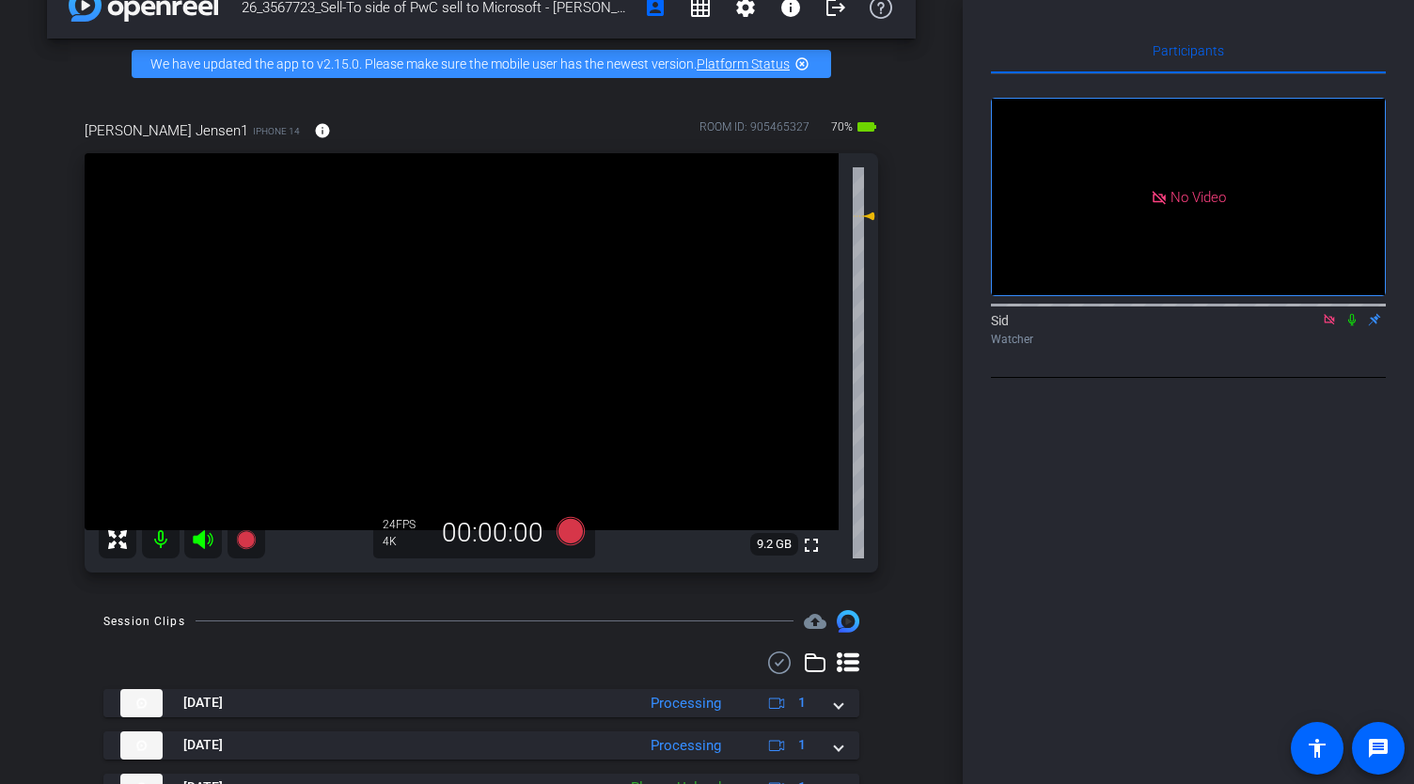
scroll to position [0, 0]
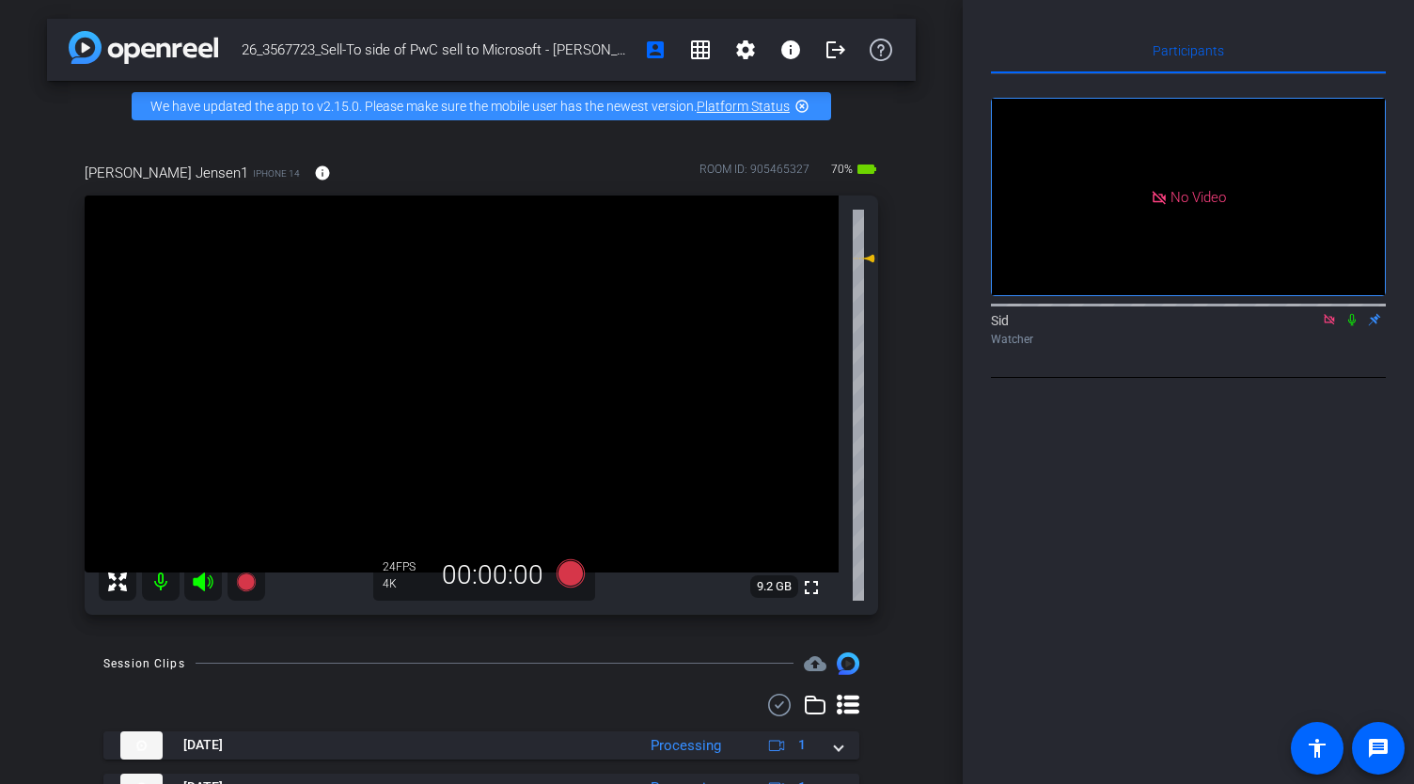
click at [1352, 326] on icon at bounding box center [1352, 319] width 15 height 13
